Goal: Transaction & Acquisition: Download file/media

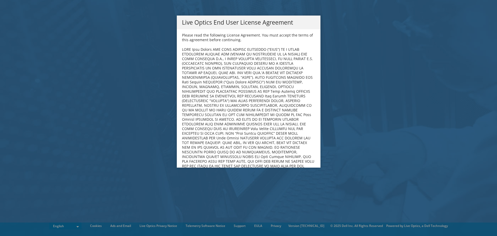
scroll to position [1954, 0]
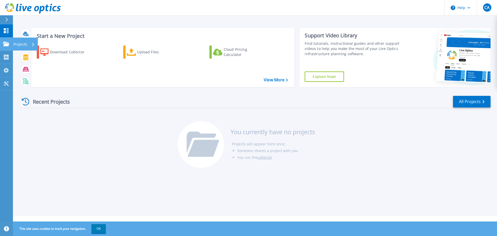
click at [6, 45] on icon at bounding box center [6, 44] width 6 height 4
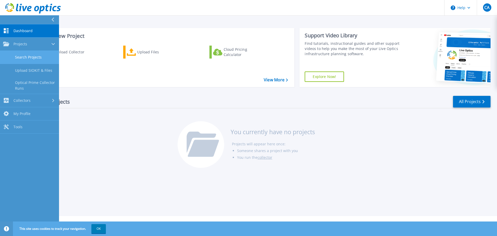
click at [34, 57] on link "Search Projects" at bounding box center [29, 57] width 59 height 13
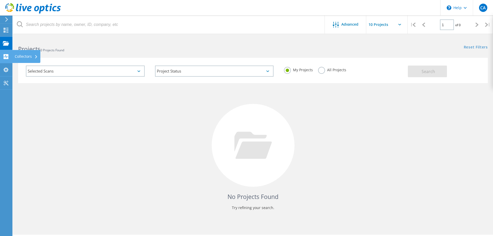
click at [7, 56] on icon at bounding box center [6, 56] width 6 height 5
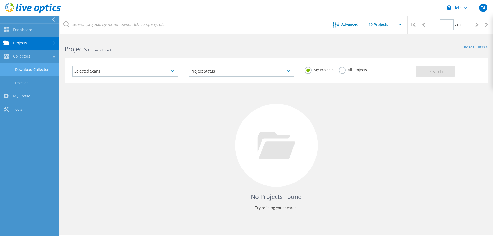
click at [25, 69] on link "Download Collector" at bounding box center [29, 69] width 59 height 13
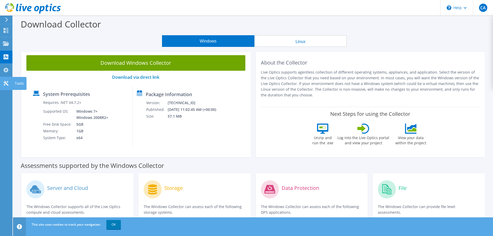
click at [7, 81] on icon at bounding box center [6, 83] width 6 height 5
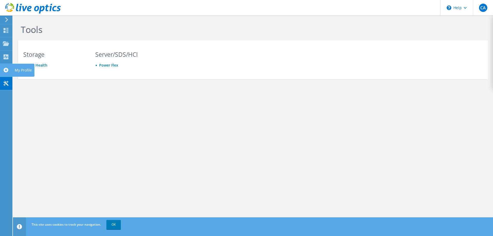
click at [5, 70] on use at bounding box center [5, 70] width 5 height 5
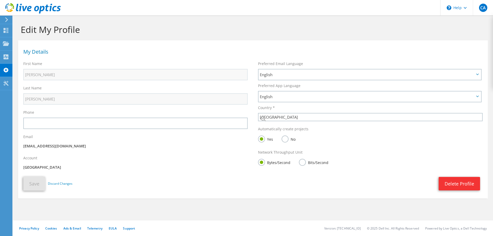
select select "224"
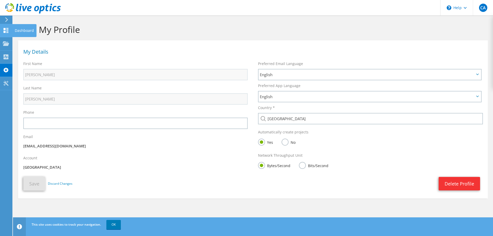
click at [4, 28] on use at bounding box center [6, 30] width 5 height 5
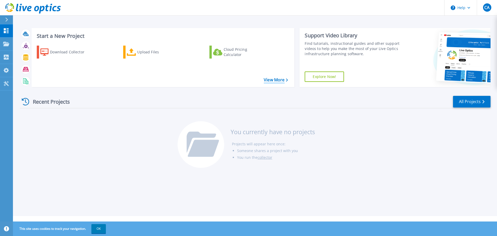
click at [272, 79] on link "View More" at bounding box center [276, 79] width 24 height 5
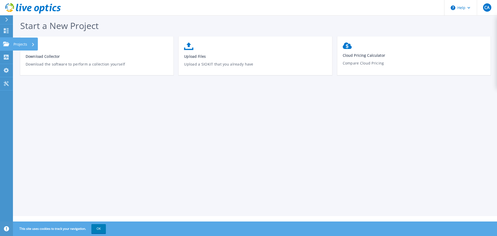
click at [7, 45] on icon at bounding box center [6, 44] width 6 height 4
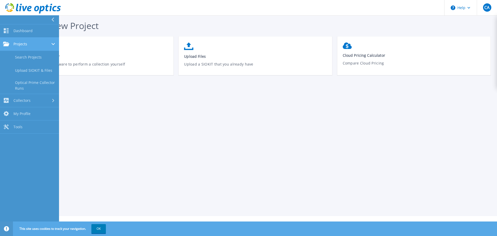
click at [22, 43] on span "Projects" at bounding box center [20, 44] width 14 height 5
click at [22, 44] on span "Projects" at bounding box center [20, 44] width 14 height 5
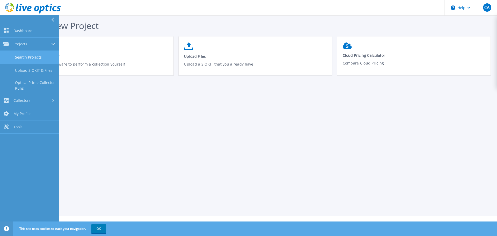
click at [22, 60] on link "Search Projects" at bounding box center [29, 57] width 59 height 13
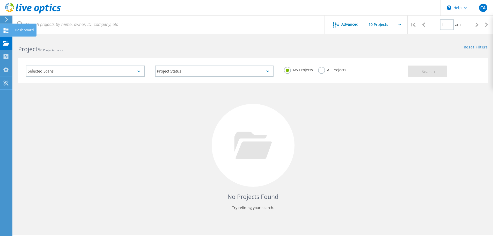
click at [5, 31] on use at bounding box center [6, 30] width 5 height 5
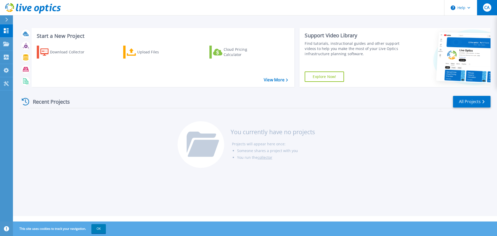
click at [489, 6] on span "CA" at bounding box center [487, 7] width 5 height 4
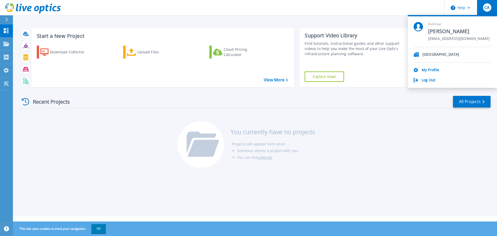
click at [436, 53] on p "[GEOGRAPHIC_DATA]" at bounding box center [441, 54] width 37 height 5
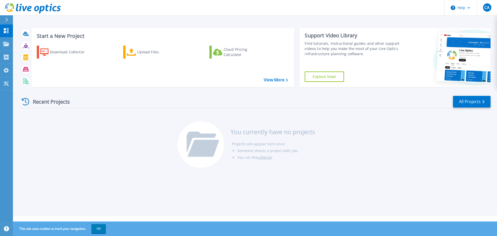
click at [406, 99] on div "Recent Projects All Projects" at bounding box center [255, 101] width 471 height 13
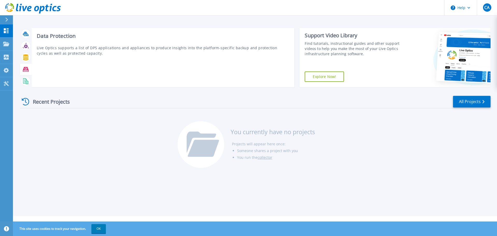
click at [24, 70] on icon at bounding box center [26, 69] width 6 height 5
click at [25, 70] on icon at bounding box center [26, 69] width 6 height 5
click at [24, 82] on icon at bounding box center [26, 81] width 6 height 6
click at [25, 46] on icon at bounding box center [26, 46] width 6 height 6
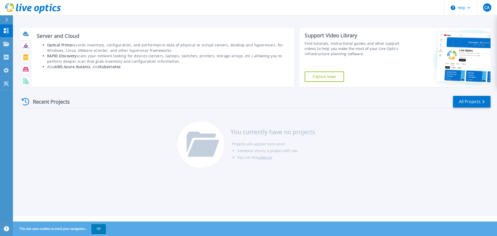
click at [25, 34] on icon at bounding box center [25, 34] width 5 height 4
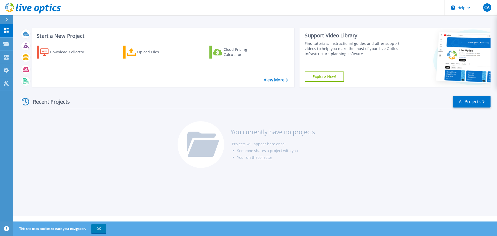
click at [57, 101] on div "Recent Projects" at bounding box center [48, 101] width 57 height 13
click at [31, 101] on div "Recent Projects" at bounding box center [48, 101] width 57 height 13
click at [24, 103] on icon at bounding box center [26, 102] width 8 height 8
click at [474, 103] on link "All Projects" at bounding box center [472, 102] width 38 height 12
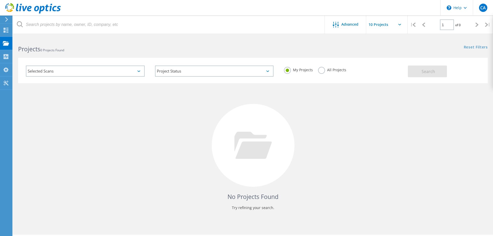
click at [320, 70] on label "All Projects" at bounding box center [332, 69] width 28 height 5
click at [0, 0] on input "All Projects" at bounding box center [0, 0] width 0 height 0
click at [421, 71] on button "Search" at bounding box center [427, 72] width 39 height 12
click at [4, 56] on use at bounding box center [6, 56] width 5 height 5
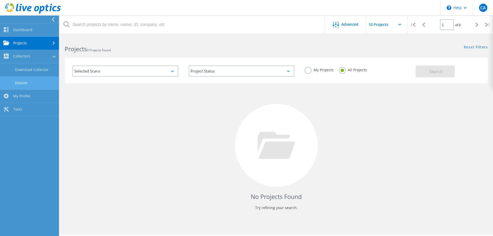
click at [23, 81] on link "Dossier" at bounding box center [29, 82] width 59 height 13
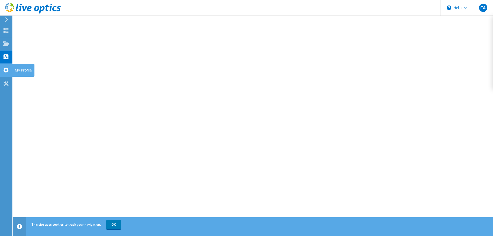
click at [7, 68] on use at bounding box center [5, 70] width 5 height 5
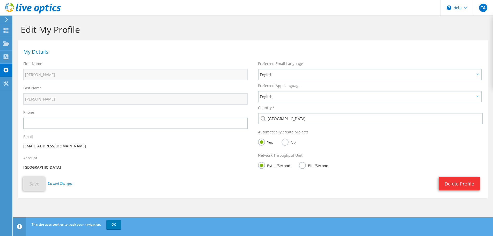
click at [56, 165] on p "[GEOGRAPHIC_DATA]" at bounding box center [135, 167] width 225 height 6
click at [4, 56] on use at bounding box center [6, 56] width 5 height 5
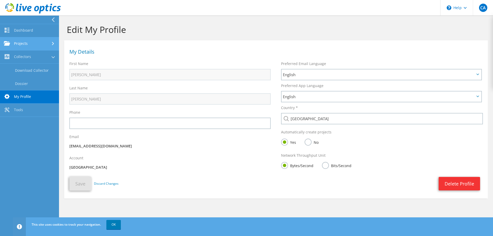
click at [19, 43] on link "Projects" at bounding box center [29, 43] width 59 height 13
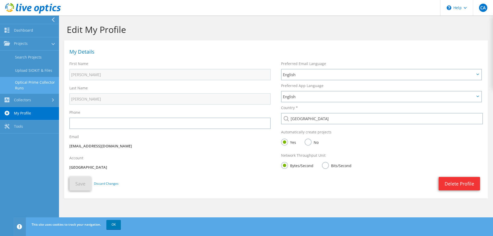
click at [18, 86] on link "Optical Prime Collector Runs" at bounding box center [29, 85] width 59 height 17
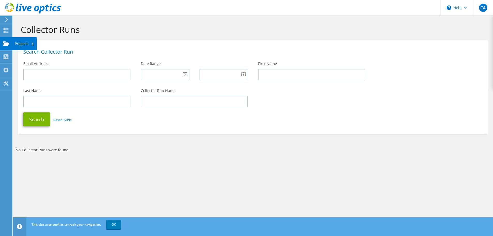
click at [6, 42] on use at bounding box center [6, 43] width 6 height 4
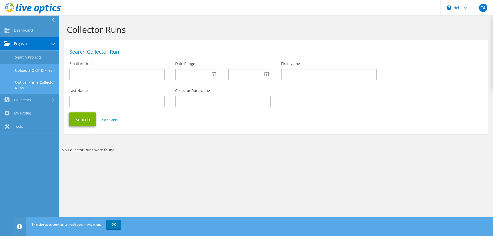
click at [26, 69] on link "Upload SIOKIT & Files" at bounding box center [29, 70] width 59 height 13
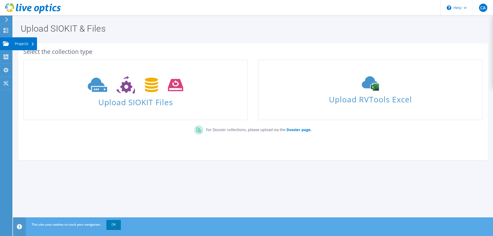
click at [6, 42] on use at bounding box center [6, 43] width 6 height 4
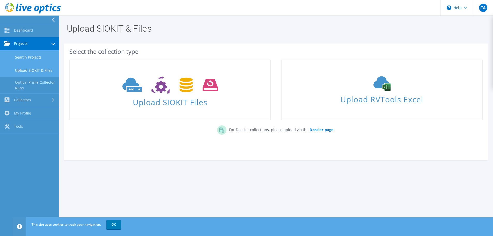
click at [24, 56] on link "Search Projects" at bounding box center [29, 57] width 59 height 13
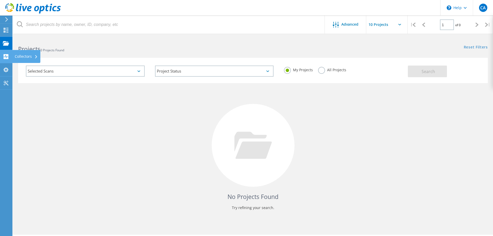
click at [4, 56] on use at bounding box center [6, 56] width 5 height 5
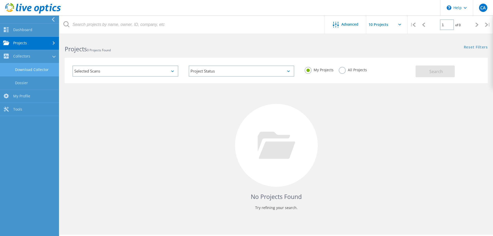
click at [18, 70] on link "Download Collector" at bounding box center [29, 69] width 59 height 13
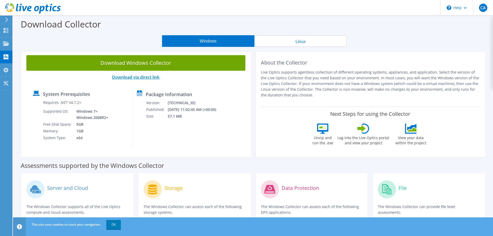
click at [126, 77] on link "Download via direct link" at bounding box center [135, 77] width 47 height 6
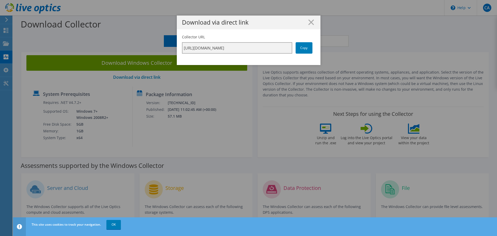
click at [200, 51] on input "[URL][DOMAIN_NAME]" at bounding box center [237, 47] width 110 height 11
click at [303, 46] on link "Copy" at bounding box center [304, 47] width 17 height 11
click at [310, 22] on line at bounding box center [311, 22] width 5 height 5
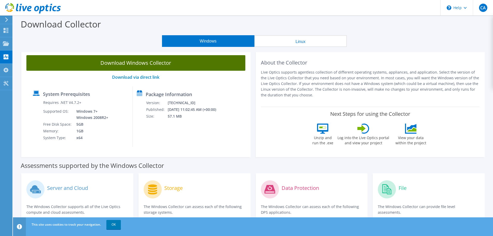
click at [165, 62] on link "Download Windows Collector" at bounding box center [135, 63] width 219 height 16
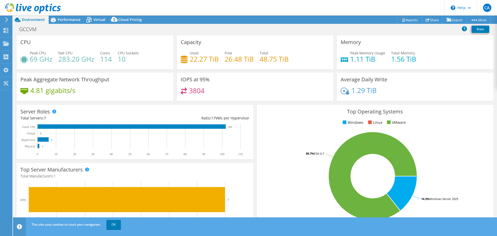
select select "USD"
click at [67, 21] on span "Performance" at bounding box center [69, 19] width 23 height 5
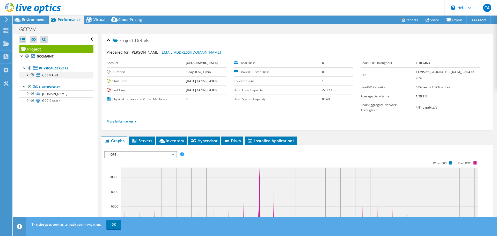
click at [26, 75] on div at bounding box center [27, 74] width 5 height 5
click at [27, 99] on div at bounding box center [27, 99] width 5 height 5
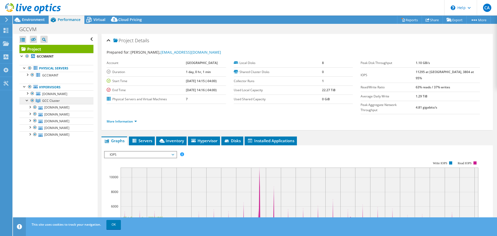
click at [48, 100] on span "GCC Cluster" at bounding box center [51, 100] width 18 height 4
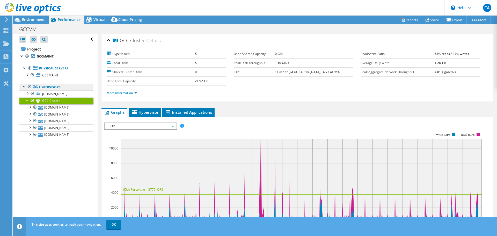
click at [54, 88] on link "Hypervisors" at bounding box center [56, 87] width 74 height 7
click at [25, 67] on div at bounding box center [24, 67] width 5 height 5
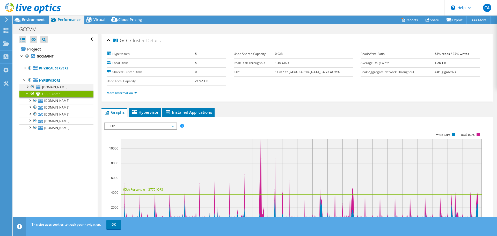
click at [28, 86] on div at bounding box center [27, 86] width 5 height 5
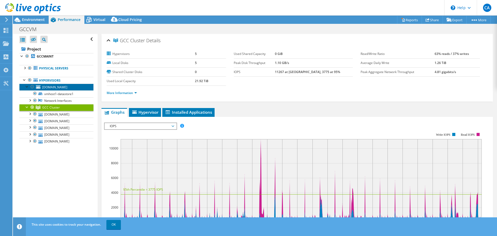
click at [51, 87] on span "vmhost1.gcc.mass.edu" at bounding box center [54, 87] width 25 height 4
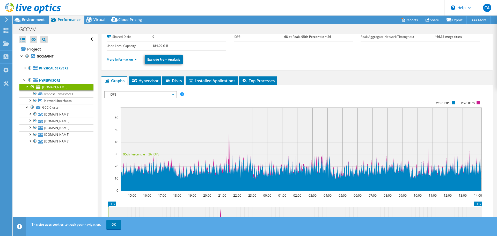
scroll to position [9, 0]
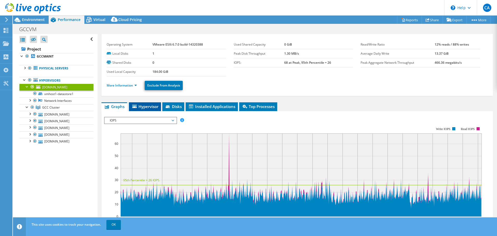
click at [151, 108] on span "Hypervisor" at bounding box center [145, 106] width 27 height 5
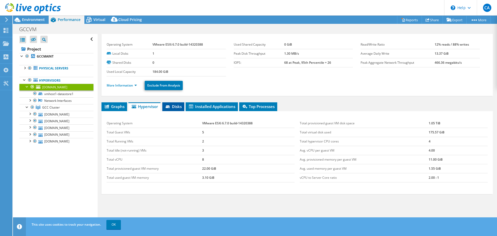
click at [177, 107] on span "Disks" at bounding box center [173, 106] width 17 height 5
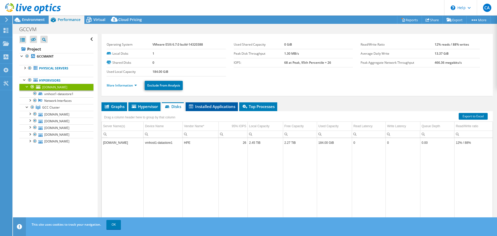
click at [206, 106] on span "Installed Applications" at bounding box center [211, 106] width 47 height 5
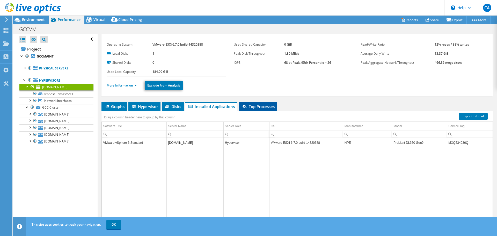
click at [254, 106] on span "Top Processes" at bounding box center [258, 106] width 33 height 5
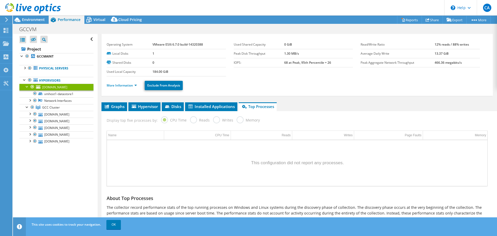
scroll to position [0, 0]
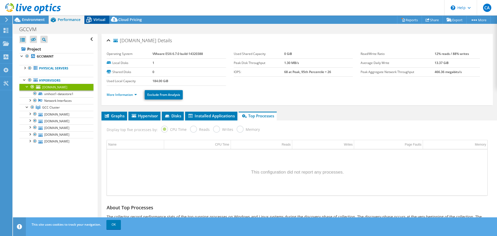
click at [94, 20] on span "Virtual" at bounding box center [100, 19] width 12 height 5
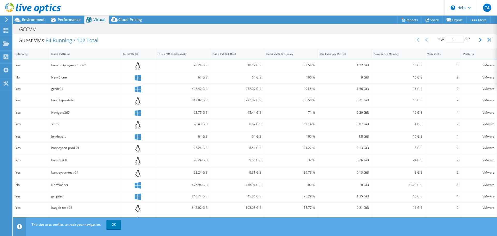
scroll to position [119, 0]
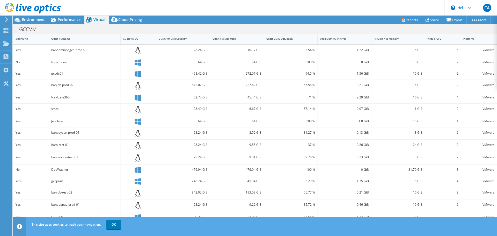
click at [24, 37] on div "IsRunning" at bounding box center [28, 38] width 25 height 3
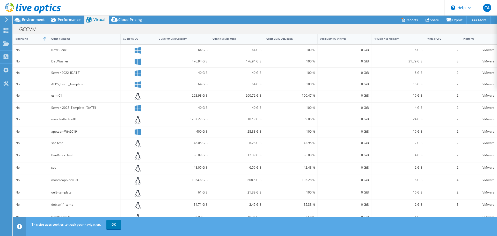
scroll to position [120, 0]
click at [113, 224] on link "OK" at bounding box center [113, 224] width 15 height 9
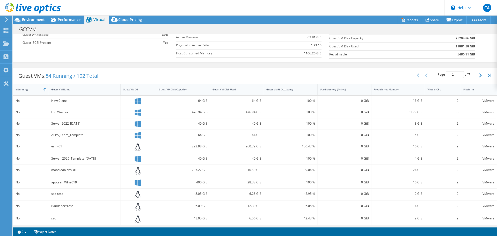
scroll to position [42, 0]
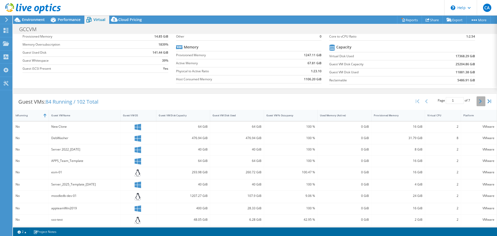
click at [479, 101] on icon "button" at bounding box center [480, 101] width 3 height 4
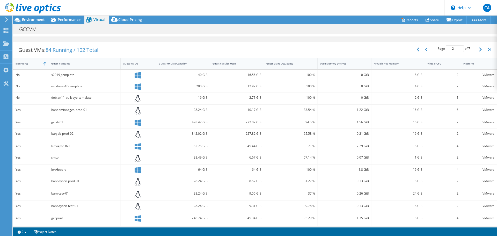
scroll to position [68, 0]
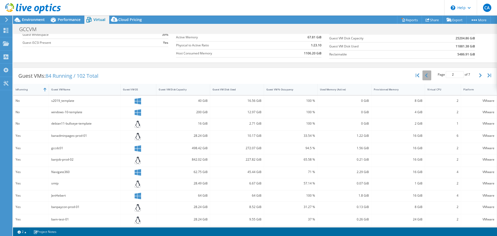
click at [424, 76] on button "button" at bounding box center [427, 75] width 9 height 10
type input "1"
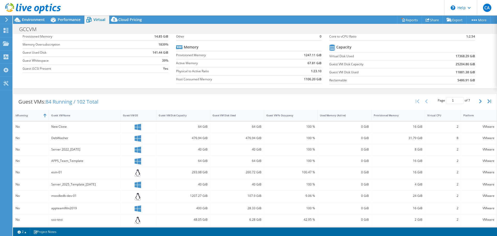
scroll to position [0, 0]
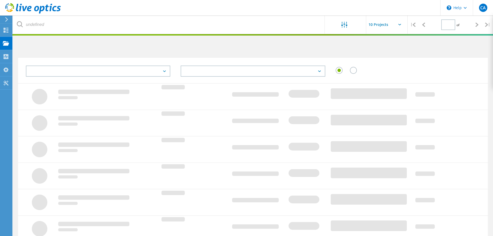
type input "1"
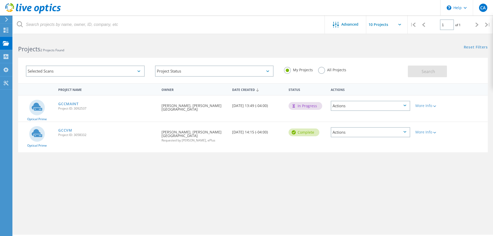
click at [406, 131] on icon at bounding box center [405, 132] width 3 height 2
click at [298, 180] on div "Project Name Owner Date Created Status Actions Optical Prime GCCMAINT Project I…" at bounding box center [253, 150] width 470 height 135
click at [322, 71] on label "All Projects" at bounding box center [332, 69] width 28 height 5
click at [0, 0] on input "All Projects" at bounding box center [0, 0] width 0 height 0
click at [137, 71] on div "Selected Scans" at bounding box center [85, 71] width 119 height 11
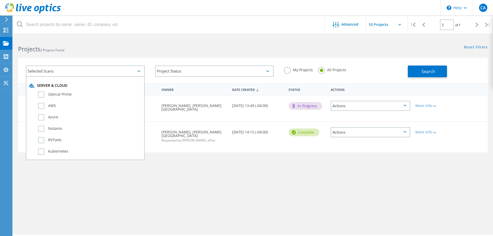
click at [137, 70] on div "Selected Scans" at bounding box center [85, 71] width 119 height 11
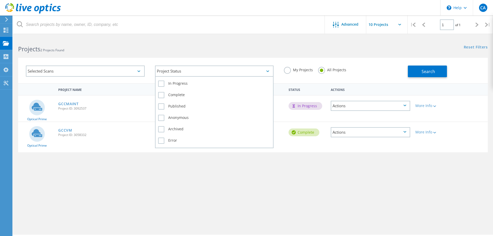
click at [268, 72] on icon at bounding box center [268, 71] width 3 height 2
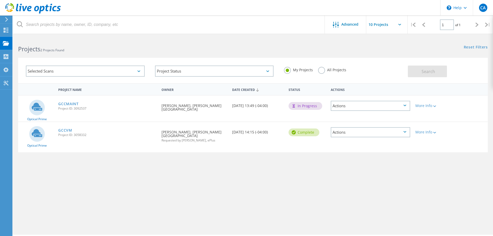
click at [305, 107] on div "In Progress" at bounding box center [306, 106] width 34 height 8
click at [276, 112] on div "Date Created 10/15/2025, 13:49 (-04:00)" at bounding box center [258, 104] width 56 height 17
click at [266, 106] on div "Date Created 10/15/2025, 13:49 (-04:00)" at bounding box center [258, 104] width 56 height 17
click at [277, 104] on div "Date Created 10/15/2025, 13:49 (-04:00)" at bounding box center [258, 104] width 56 height 17
click at [302, 106] on div "In Progress" at bounding box center [306, 106] width 34 height 8
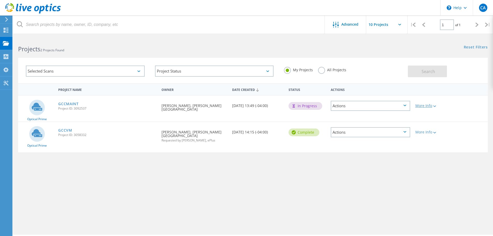
click at [429, 106] on div "More Info" at bounding box center [432, 106] width 32 height 4
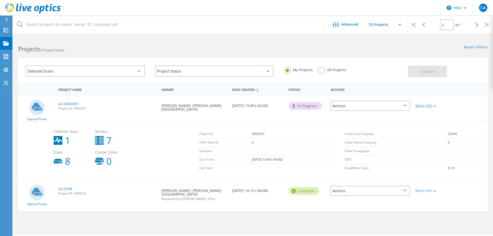
click at [435, 106] on icon at bounding box center [435, 106] width 3 height 2
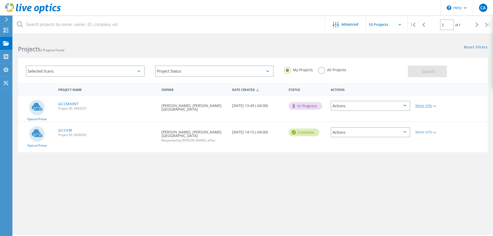
click at [435, 106] on icon at bounding box center [435, 106] width 3 height 2
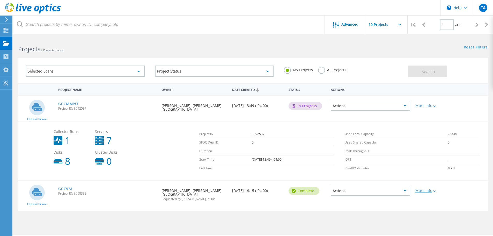
click at [436, 191] on icon at bounding box center [435, 191] width 3 height 2
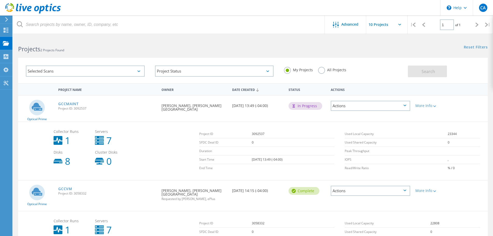
click at [399, 105] on div "Actions" at bounding box center [371, 106] width 80 height 10
click at [381, 73] on div "My Projects All Projects" at bounding box center [343, 69] width 129 height 19
click at [191, 42] on div "Projects 2 Projects Found" at bounding box center [133, 45] width 240 height 14
